Goal: Task Accomplishment & Management: Use online tool/utility

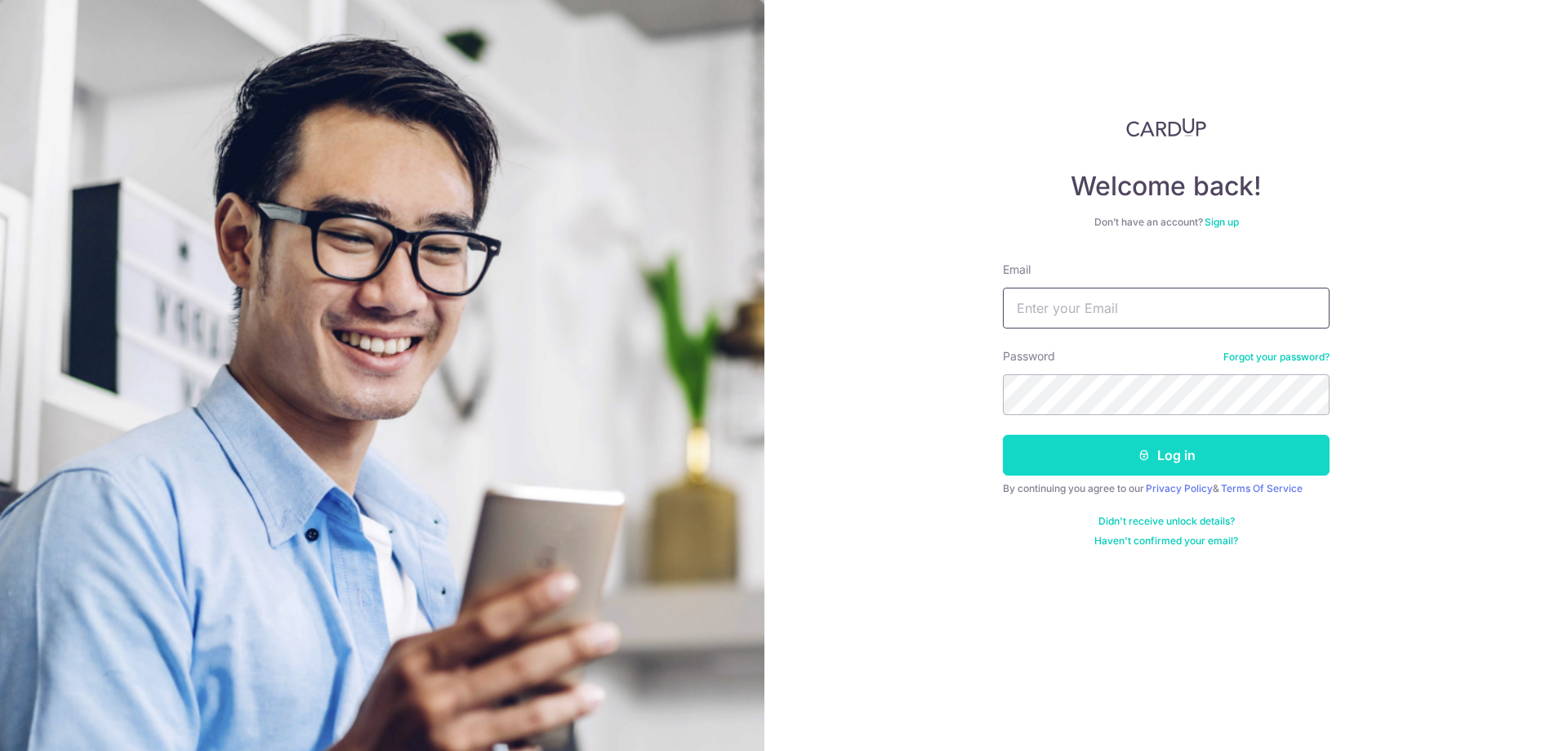
type input "[EMAIL_ADDRESS][DOMAIN_NAME]"
click at [1168, 456] on button "Log in" at bounding box center [1166, 455] width 327 height 41
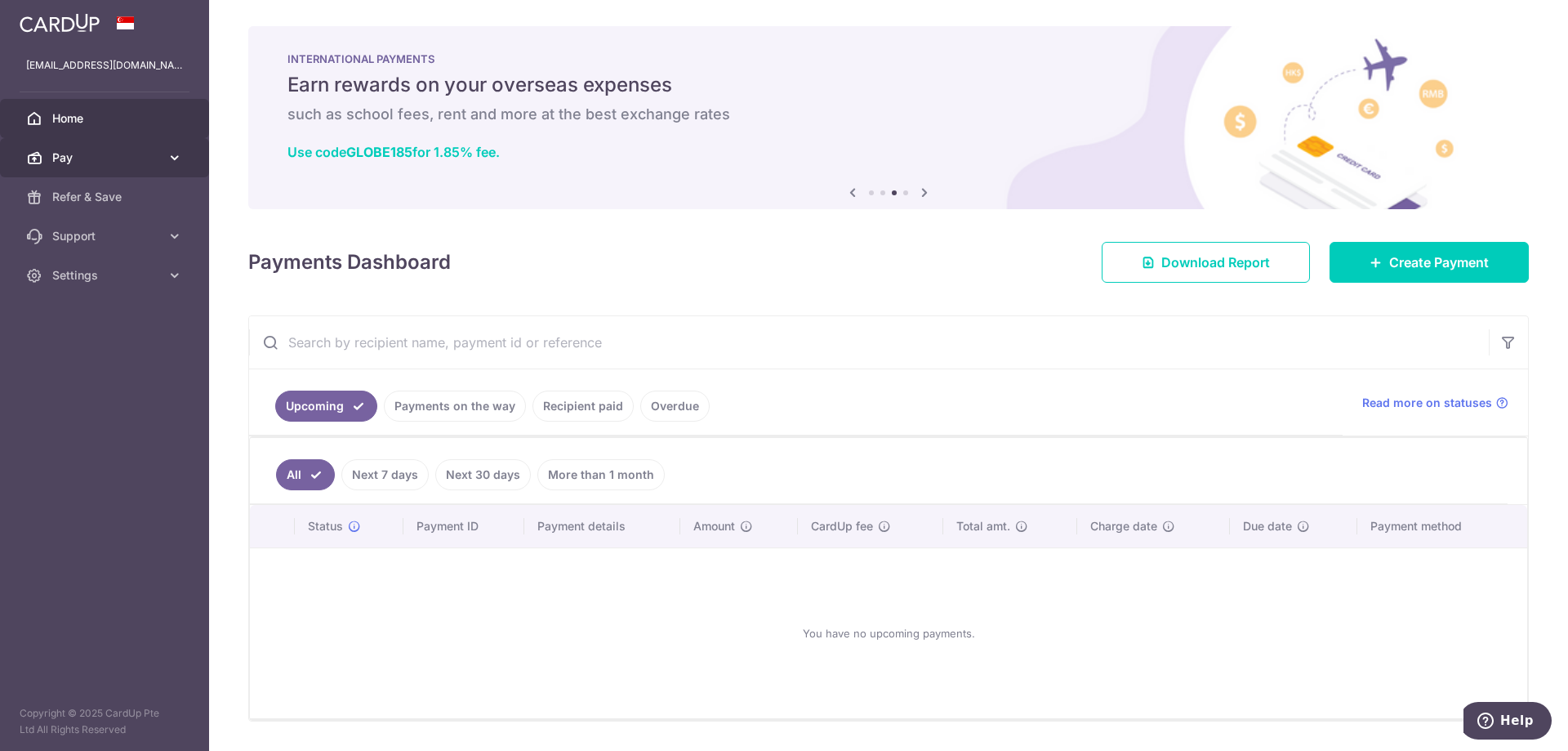
click at [90, 159] on span "Pay" at bounding box center [106, 158] width 108 height 16
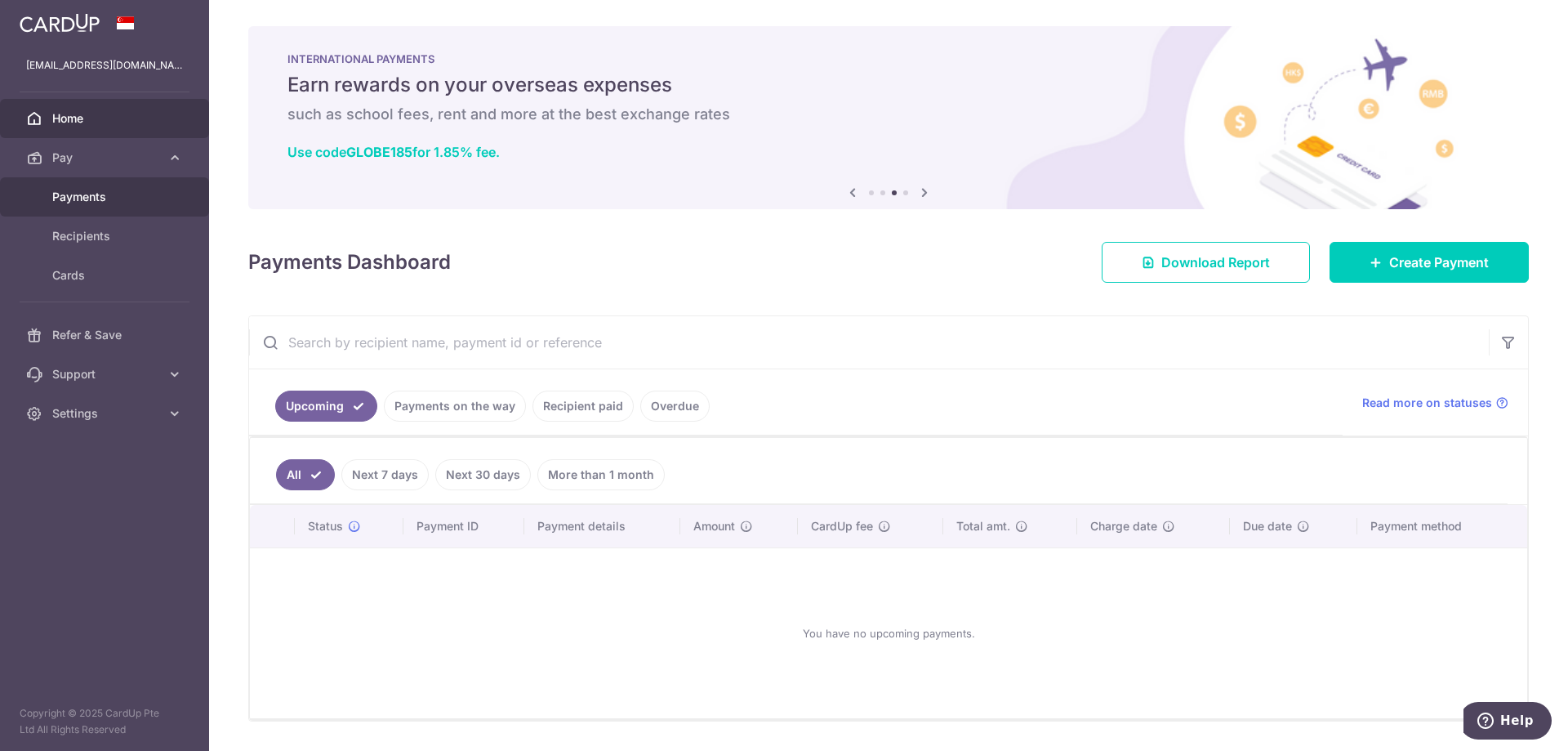
click at [97, 193] on span "Payments" at bounding box center [106, 196] width 108 height 16
